Goal: Transaction & Acquisition: Obtain resource

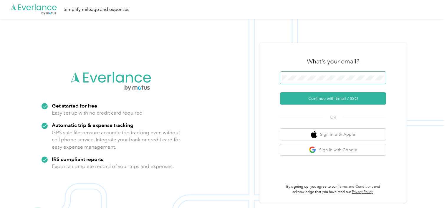
click at [313, 84] on span at bounding box center [333, 78] width 106 height 12
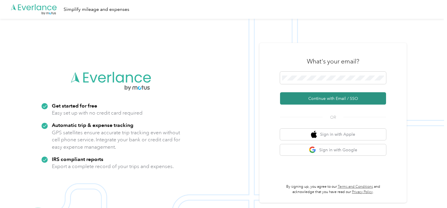
click at [312, 100] on button "Continue with Email / SSO" at bounding box center [333, 98] width 106 height 12
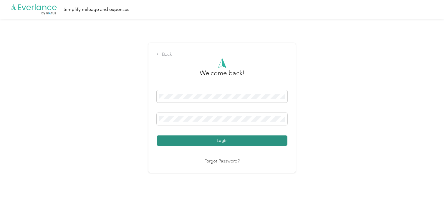
click at [229, 143] on button "Login" at bounding box center [222, 141] width 131 height 10
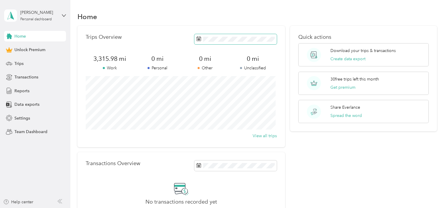
click at [196, 38] on icon at bounding box center [198, 38] width 5 height 5
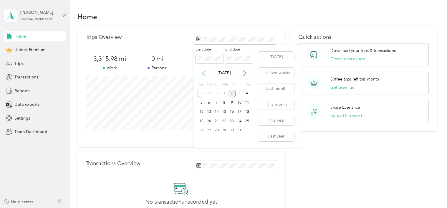
click at [204, 74] on icon at bounding box center [204, 73] width 6 height 6
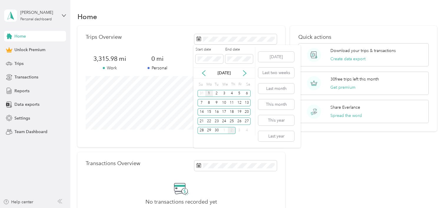
click at [209, 94] on div "1" at bounding box center [209, 93] width 8 height 7
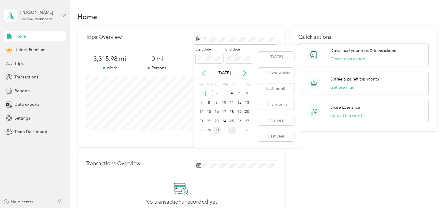
click at [216, 132] on div "30" at bounding box center [217, 130] width 8 height 7
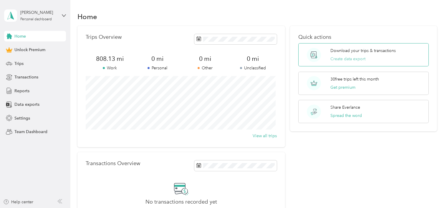
click at [340, 56] on button "Create data export" at bounding box center [347, 59] width 35 height 6
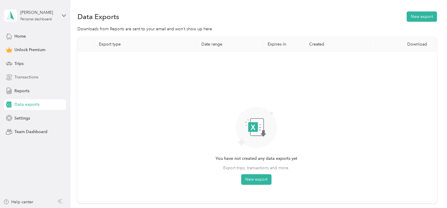
click at [24, 76] on span "Transactions" at bounding box center [26, 77] width 24 height 6
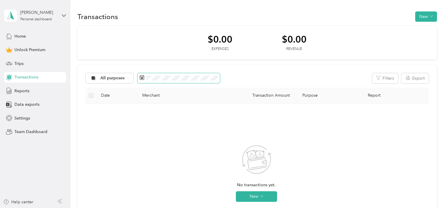
click at [146, 78] on span at bounding box center [178, 78] width 82 height 10
click at [141, 79] on icon at bounding box center [142, 77] width 5 height 5
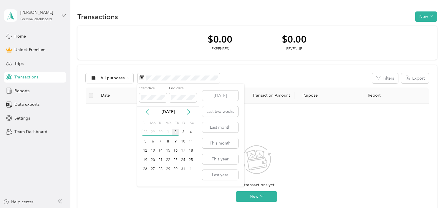
click at [148, 112] on icon at bounding box center [148, 112] width 6 height 6
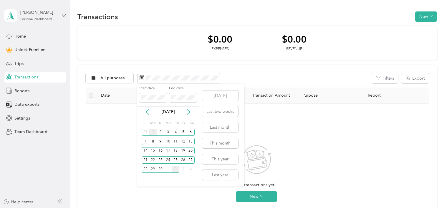
click at [152, 132] on div "1" at bounding box center [153, 132] width 8 height 7
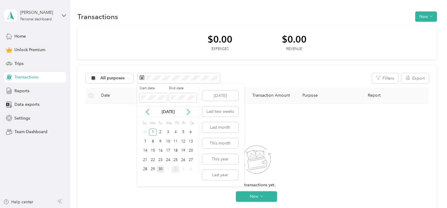
click at [161, 170] on div "30" at bounding box center [161, 169] width 8 height 7
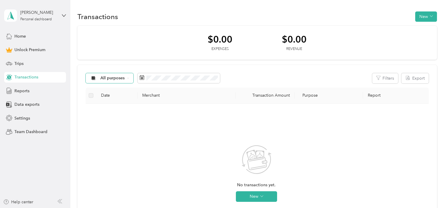
click at [129, 79] on div "All purposes" at bounding box center [110, 78] width 48 height 10
click at [112, 130] on span "Real Estate" at bounding box center [114, 130] width 29 height 6
click at [158, 13] on div "Transactions New" at bounding box center [256, 16] width 359 height 12
click at [19, 65] on span "Trips" at bounding box center [18, 64] width 9 height 6
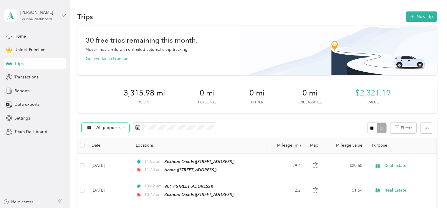
click at [120, 127] on span "All purposes" at bounding box center [108, 128] width 24 height 4
click at [110, 87] on li "Real Estate" at bounding box center [105, 83] width 47 height 10
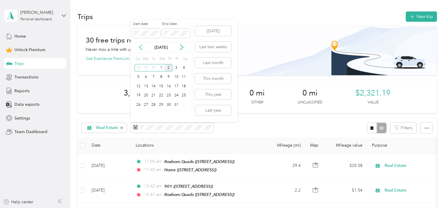
click at [141, 48] on icon at bounding box center [141, 47] width 6 height 6
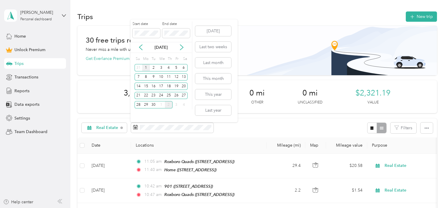
click at [145, 69] on div "1" at bounding box center [146, 67] width 8 height 7
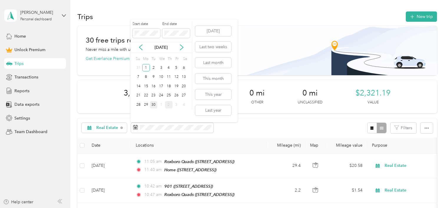
click at [151, 105] on div "30" at bounding box center [154, 104] width 8 height 7
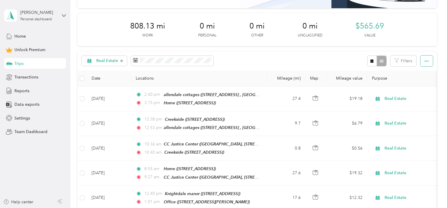
scroll to position [68, 0]
click at [426, 59] on icon "button" at bounding box center [426, 61] width 4 height 4
click at [19, 90] on span "Reports" at bounding box center [21, 91] width 15 height 6
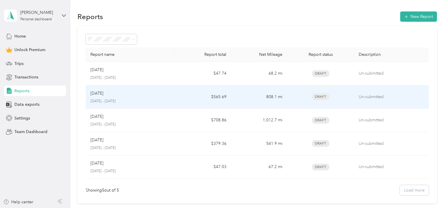
click at [99, 94] on p "[DATE]" at bounding box center [96, 93] width 13 height 6
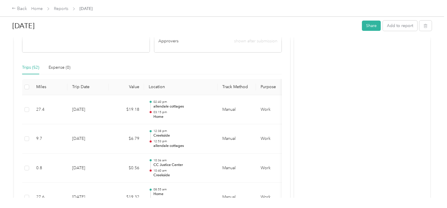
scroll to position [146, 0]
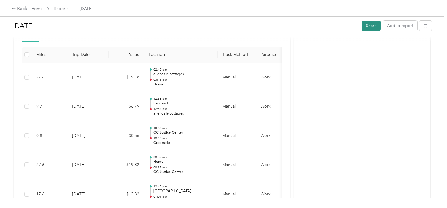
click at [368, 25] on button "Share" at bounding box center [371, 26] width 19 height 10
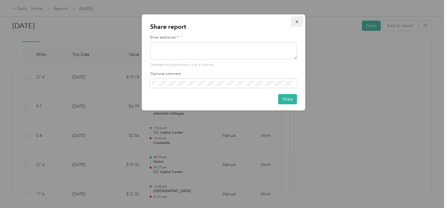
click at [296, 21] on icon "button" at bounding box center [297, 22] width 4 height 4
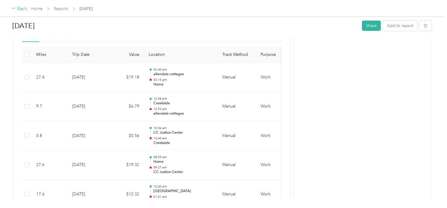
click at [20, 7] on div "Back" at bounding box center [19, 8] width 15 height 7
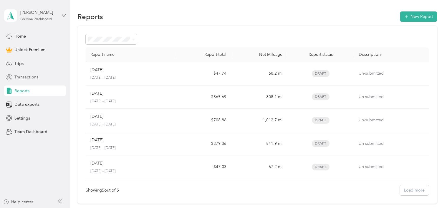
click at [24, 78] on span "Transactions" at bounding box center [26, 77] width 24 height 6
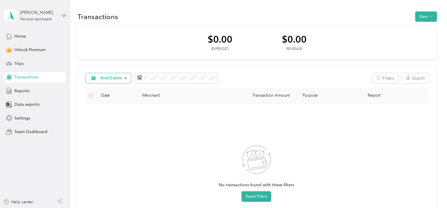
click at [111, 77] on span "Real Estate" at bounding box center [111, 78] width 22 height 4
click at [108, 88] on span "All purposes" at bounding box center [114, 89] width 29 height 6
click at [108, 88] on th "Date" at bounding box center [116, 96] width 41 height 16
click at [114, 79] on span "All purposes" at bounding box center [112, 78] width 24 height 4
click at [108, 131] on li "Real Estate" at bounding box center [109, 130] width 47 height 10
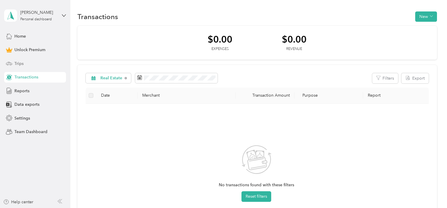
click at [19, 66] on span "Trips" at bounding box center [18, 64] width 9 height 6
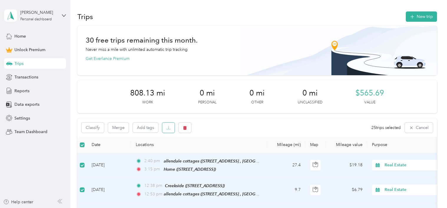
click at [169, 127] on icon "button" at bounding box center [168, 128] width 4 height 4
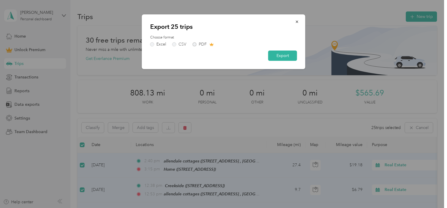
click at [193, 44] on div "Excel CSV PDF" at bounding box center [223, 44] width 147 height 4
click at [195, 45] on div "Excel CSV PDF" at bounding box center [223, 44] width 147 height 4
click at [284, 57] on button "Export" at bounding box center [282, 56] width 29 height 10
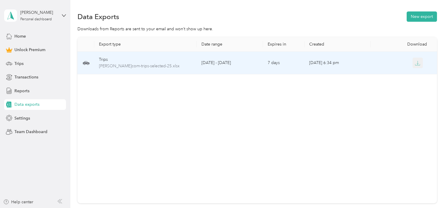
click at [415, 63] on icon "button" at bounding box center [417, 63] width 5 height 5
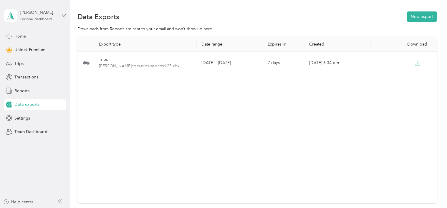
click at [24, 35] on span "Home" at bounding box center [19, 36] width 11 height 6
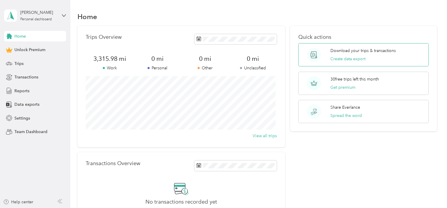
click at [380, 53] on p "Download your trips & transactions" at bounding box center [362, 51] width 65 height 6
click at [343, 59] on button "Create data export" at bounding box center [347, 59] width 35 height 6
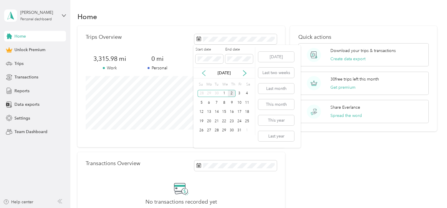
click at [205, 72] on icon at bounding box center [204, 73] width 6 height 6
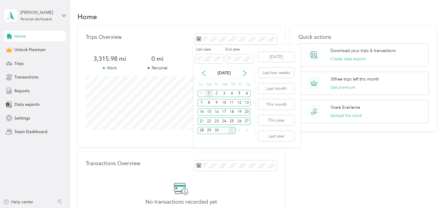
click at [209, 93] on div "1" at bounding box center [209, 93] width 8 height 7
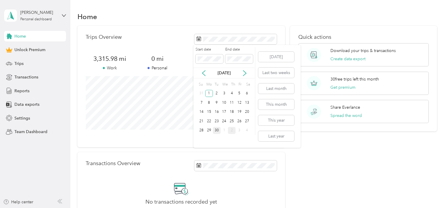
click at [218, 133] on div "30" at bounding box center [217, 130] width 8 height 7
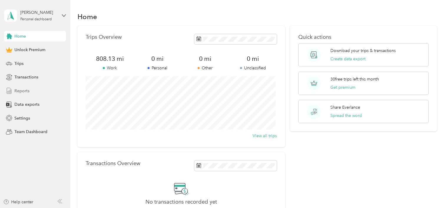
click at [28, 89] on span "Reports" at bounding box center [21, 91] width 15 height 6
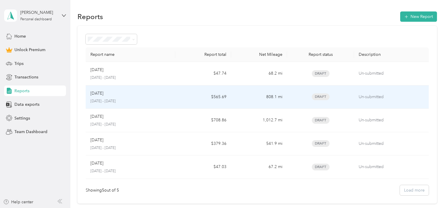
click at [103, 90] on p "[DATE]" at bounding box center [96, 93] width 13 height 6
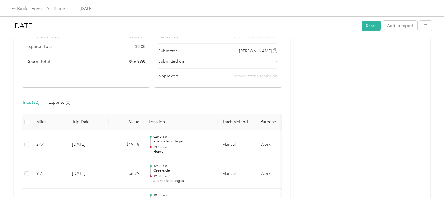
scroll to position [68, 0]
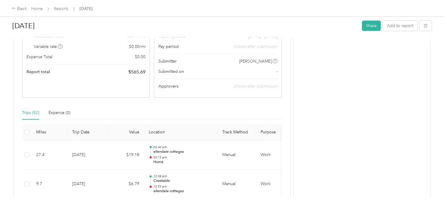
click at [30, 130] on th at bounding box center [26, 133] width 9 height 16
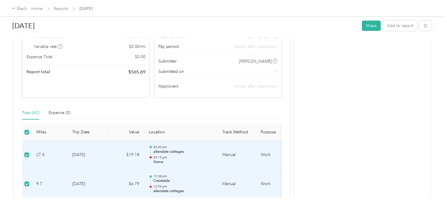
click at [217, 47] on div "Pay period shown after submission" at bounding box center [217, 47] width 119 height 6
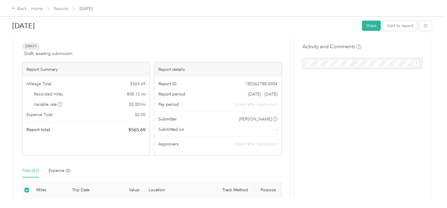
scroll to position [0, 0]
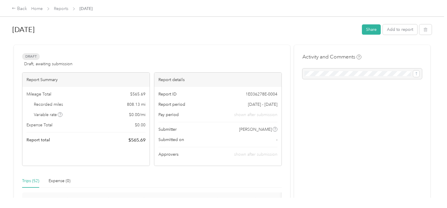
click at [223, 75] on div "Report details" at bounding box center [217, 80] width 127 height 14
click at [200, 19] on div "[DATE] Share Add to report Draft Draft, awaiting submission View activity & com…" at bounding box center [222, 99] width 444 height 198
click at [195, 41] on div at bounding box center [221, 42] width 419 height 6
click at [398, 29] on button "Add to report" at bounding box center [400, 29] width 34 height 10
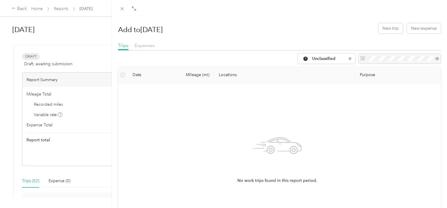
click at [15, 9] on div "Add to [DATE] New trip New expense Trips Expenses Unclassified Date Mileage (mi…" at bounding box center [223, 104] width 447 height 208
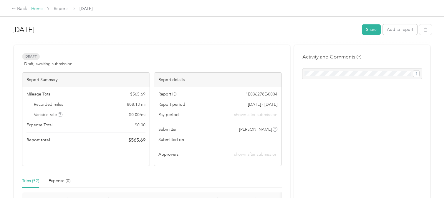
click at [36, 10] on link "Home" at bounding box center [36, 8] width 11 height 5
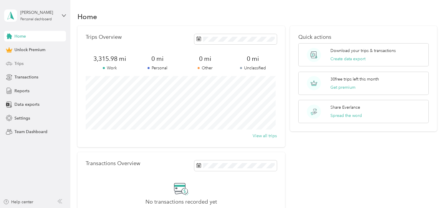
click at [21, 64] on span "Trips" at bounding box center [18, 64] width 9 height 6
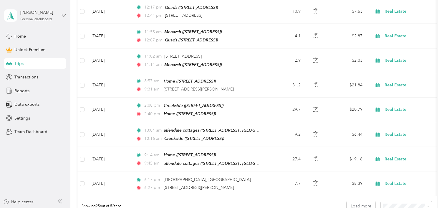
scroll to position [575, 0]
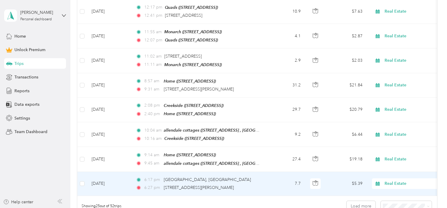
click at [178, 177] on div "6:17 pm [GEOGRAPHIC_DATA], [GEOGRAPHIC_DATA] 6:27 pm [STREET_ADDRESS][PERSON_NA…" at bounding box center [198, 184] width 124 height 14
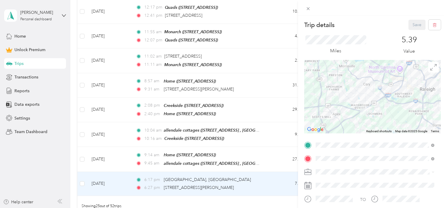
click at [82, 171] on div "Trip details Save This trip cannot be edited because it is either under review,…" at bounding box center [223, 104] width 447 height 208
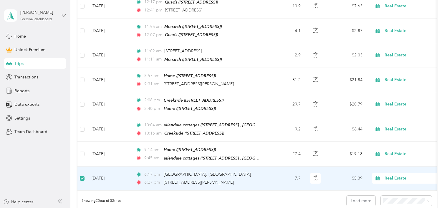
scroll to position [655, 0]
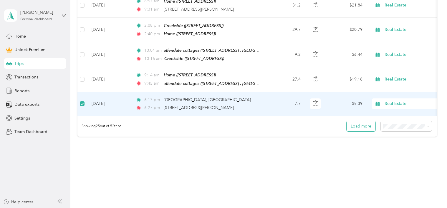
click at [352, 121] on button "Load more" at bounding box center [360, 126] width 29 height 10
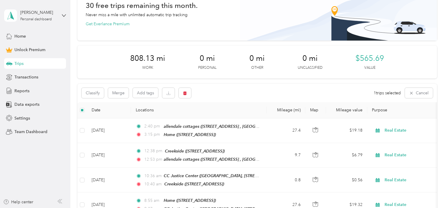
scroll to position [43, 0]
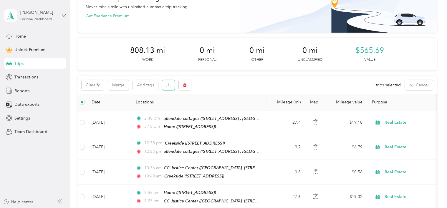
click at [170, 86] on icon "button" at bounding box center [168, 85] width 4 height 4
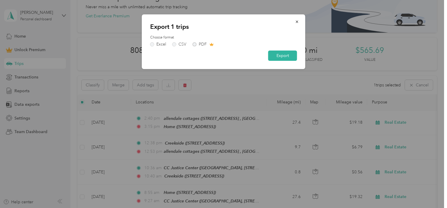
click at [196, 44] on div "Excel CSV PDF" at bounding box center [223, 44] width 147 height 4
click at [278, 54] on button "Export" at bounding box center [282, 56] width 29 height 10
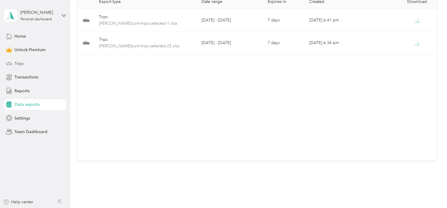
click at [21, 61] on span "Trips" at bounding box center [18, 64] width 9 height 6
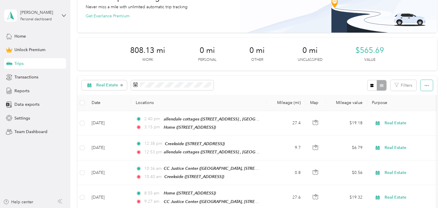
click at [429, 86] on button "button" at bounding box center [426, 85] width 12 height 11
click at [424, 94] on span "Select all" at bounding box center [418, 96] width 16 height 5
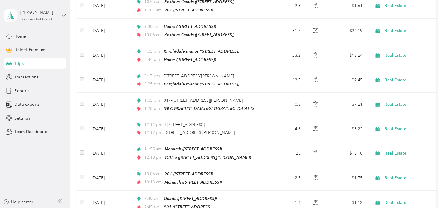
scroll to position [1257, 0]
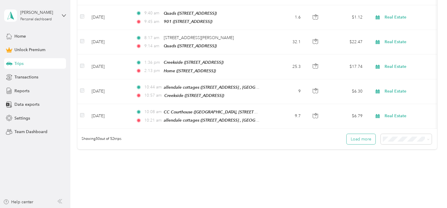
click at [361, 134] on button "Load more" at bounding box center [360, 139] width 29 height 10
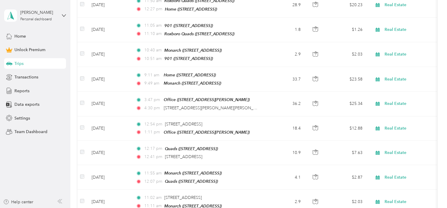
scroll to position [0, 0]
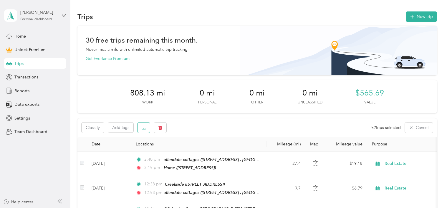
click at [144, 124] on button "button" at bounding box center [143, 128] width 12 height 10
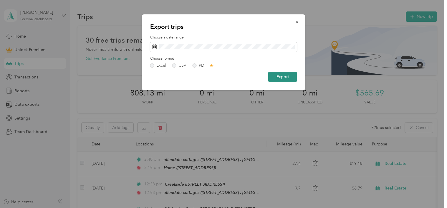
click at [284, 77] on button "Export" at bounding box center [282, 77] width 29 height 10
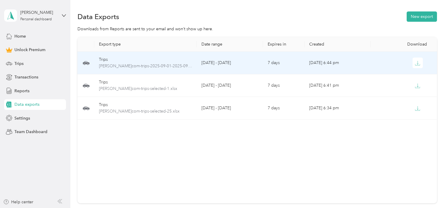
click at [237, 61] on td "[DATE] - [DATE]" at bounding box center [230, 63] width 66 height 23
click at [415, 62] on icon "button" at bounding box center [417, 63] width 5 height 5
